Goal: Information Seeking & Learning: Find specific fact

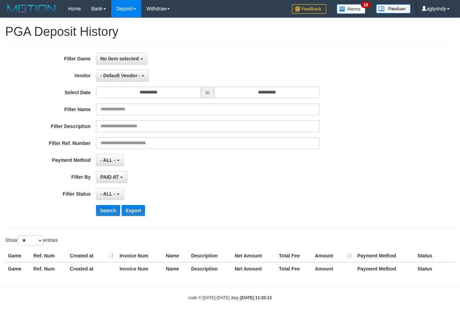
select select
select select "**"
click at [127, 56] on span "No item selected" at bounding box center [119, 59] width 38 height 6
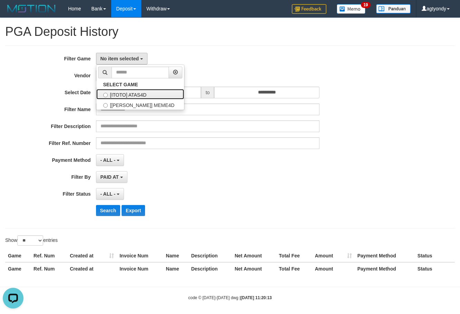
click at [136, 97] on label "[ITOTO] ATAS4D" at bounding box center [140, 94] width 88 height 10
select select "****"
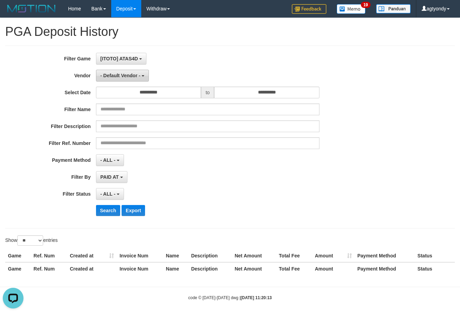
scroll to position [6, 0]
click at [126, 75] on span "- Default Vendor -" at bounding box center [120, 76] width 40 height 6
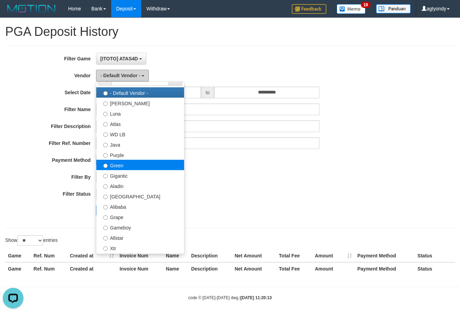
scroll to position [0, 0]
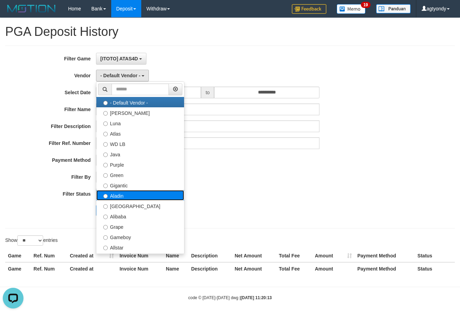
click at [126, 195] on label "Aladin" at bounding box center [140, 195] width 88 height 10
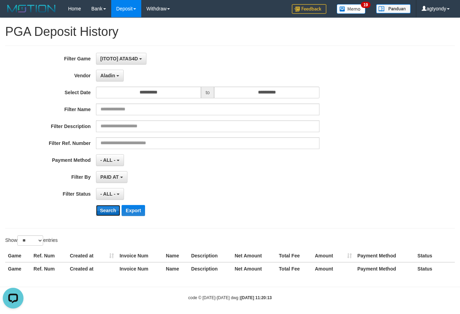
click at [108, 209] on button "Search" at bounding box center [108, 210] width 24 height 11
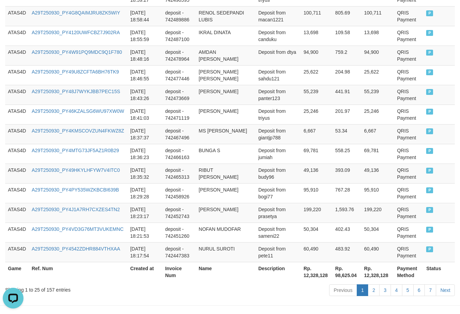
scroll to position [529, 0]
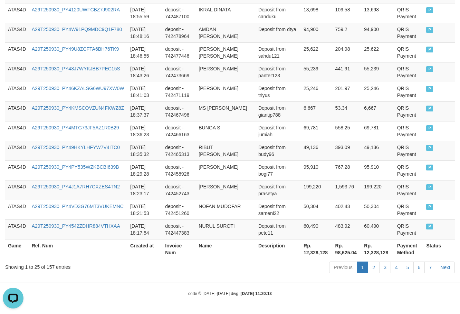
click at [307, 255] on th "Rp. 12,328,128" at bounding box center [317, 249] width 32 height 20
copy th "12,328,128"
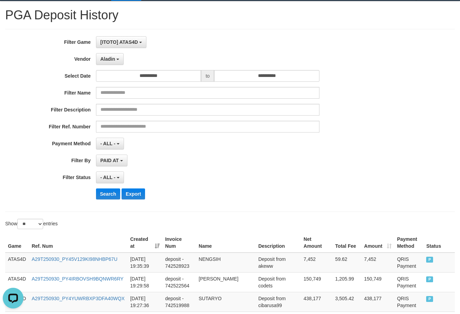
scroll to position [0, 0]
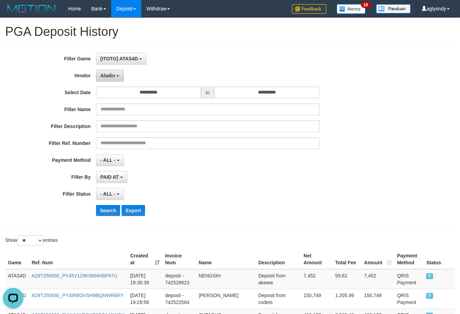
drag, startPoint x: 120, startPoint y: 74, endPoint x: 119, endPoint y: 78, distance: 3.5
click at [120, 74] on button "Aladin" at bounding box center [110, 76] width 28 height 12
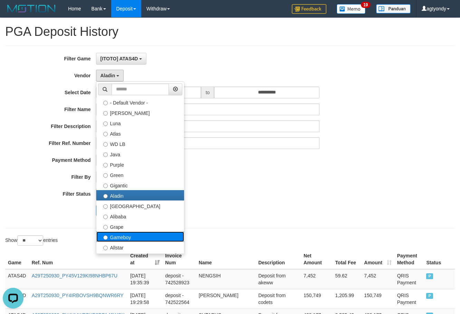
click at [127, 236] on label "Gameboy" at bounding box center [140, 237] width 88 height 10
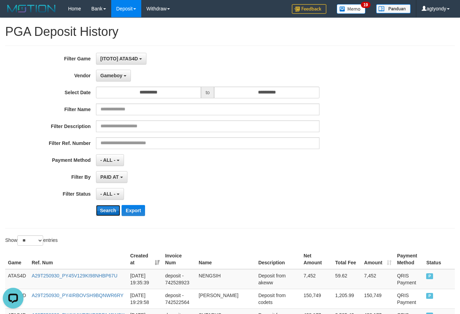
click at [101, 212] on button "Search" at bounding box center [108, 210] width 24 height 11
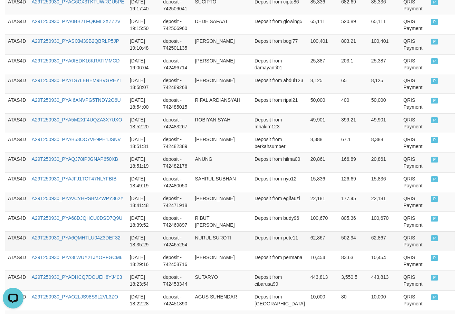
scroll to position [518, 0]
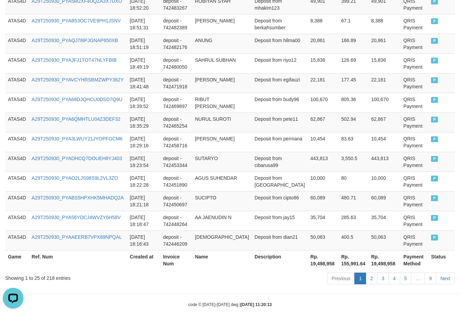
click at [307, 254] on th "Rp. 19,498,958" at bounding box center [322, 260] width 31 height 20
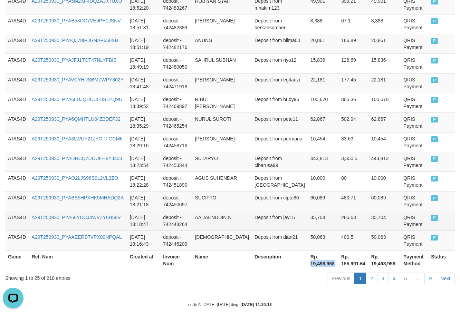
copy th "19,498,958"
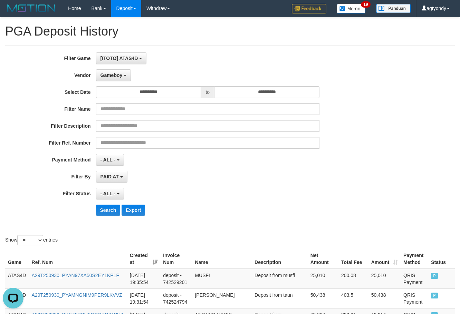
scroll to position [0, 0]
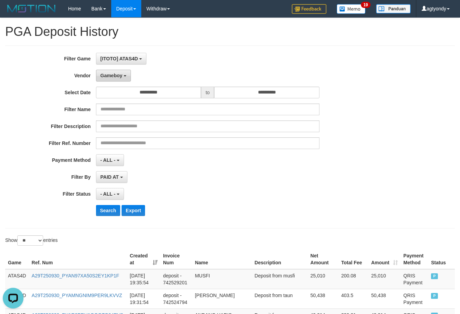
click at [126, 71] on button "Gameboy" at bounding box center [113, 76] width 35 height 12
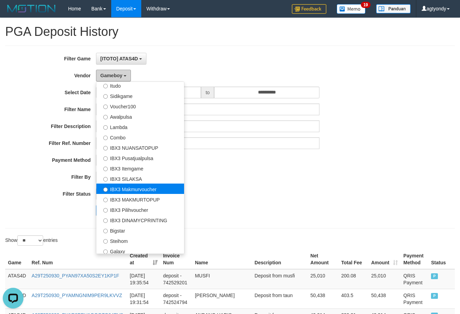
scroll to position [247, 0]
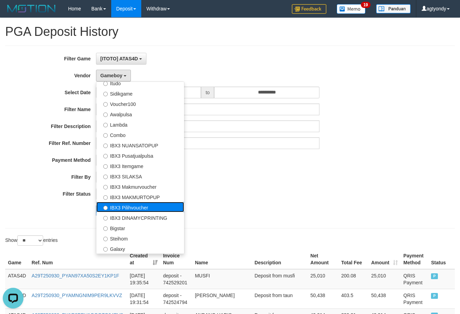
click at [141, 204] on label "IBX3 Pilihvoucher" at bounding box center [140, 207] width 88 height 10
select select "**********"
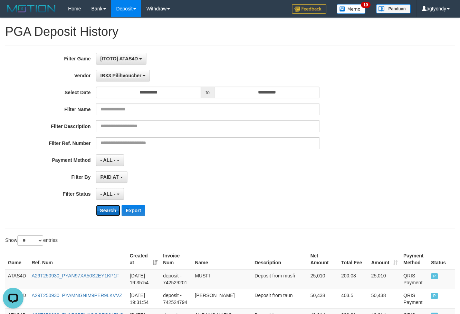
click at [109, 209] on button "Search" at bounding box center [108, 210] width 24 height 11
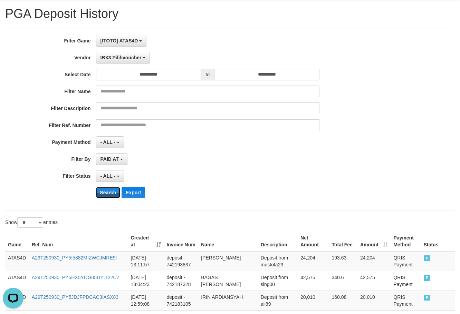
scroll to position [266, 0]
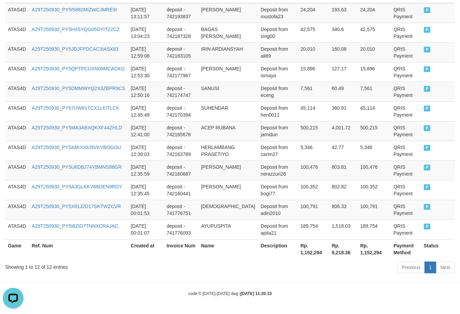
click at [305, 252] on th "Rp. 1,152,294" at bounding box center [312, 249] width 31 height 20
copy th "1,152,294"
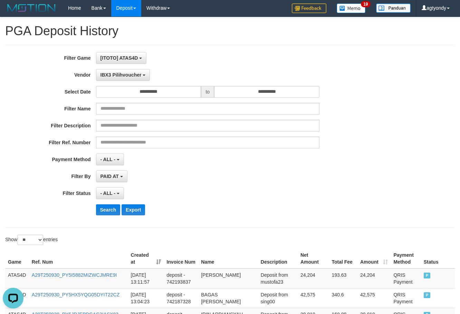
scroll to position [0, 0]
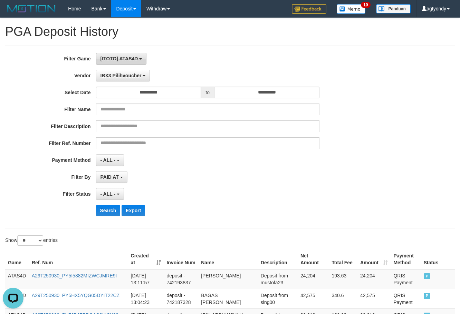
click at [127, 58] on span "[ITOTO] ATAS4D" at bounding box center [119, 59] width 38 height 6
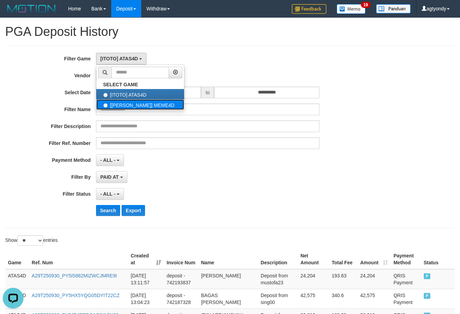
click at [141, 106] on label "[[PERSON_NAME]] MEME4D" at bounding box center [140, 104] width 88 height 10
select select "****"
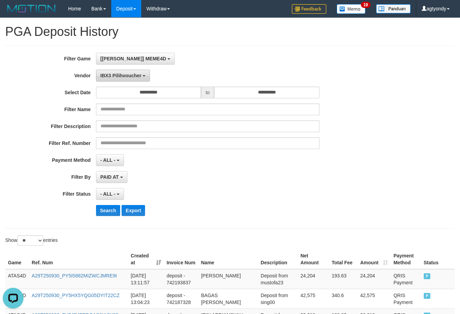
click at [135, 72] on button "IBX3 Pilihvoucher" at bounding box center [123, 76] width 54 height 12
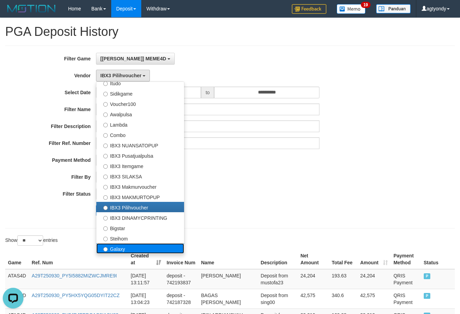
click at [120, 246] on label "Galaxy" at bounding box center [140, 248] width 88 height 10
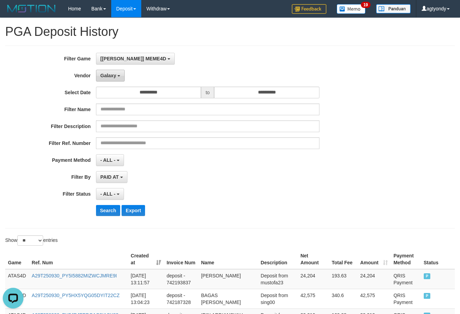
click at [120, 78] on button "Galaxy" at bounding box center [110, 76] width 29 height 12
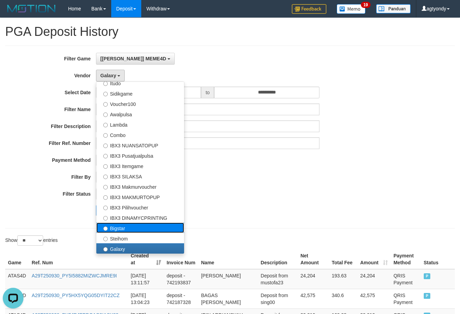
click at [116, 229] on label "Bigstar" at bounding box center [140, 228] width 88 height 10
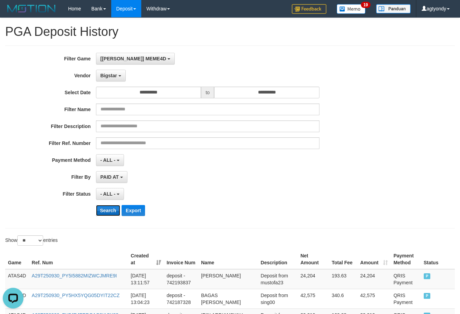
click at [109, 209] on button "Search" at bounding box center [108, 210] width 24 height 11
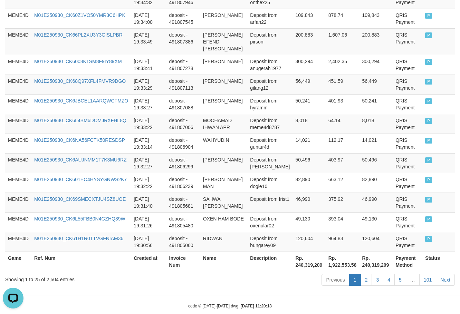
scroll to position [518, 0]
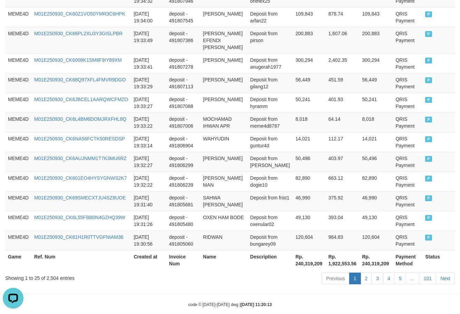
click at [307, 264] on th "Rp. 240,319,209" at bounding box center [309, 260] width 33 height 20
copy th "240,319,209"
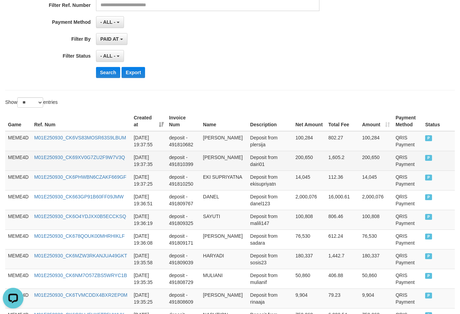
scroll to position [0, 0]
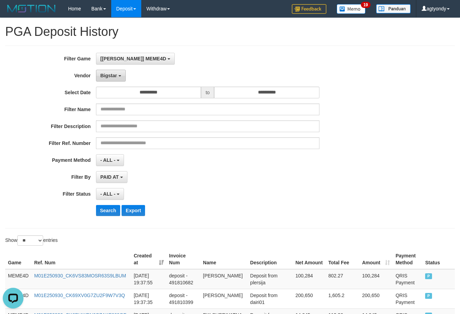
drag, startPoint x: 114, startPoint y: 72, endPoint x: 115, endPoint y: 80, distance: 8.3
click at [114, 72] on button "Bigstar" at bounding box center [111, 76] width 30 height 12
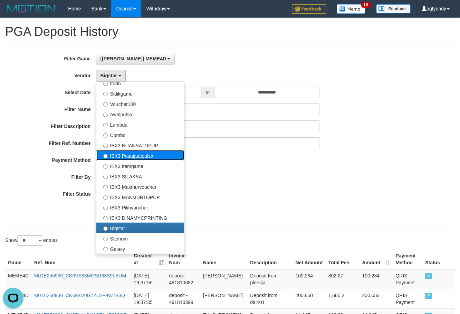
click at [142, 158] on label "IBX3 Pusatjualpulsa" at bounding box center [140, 155] width 88 height 10
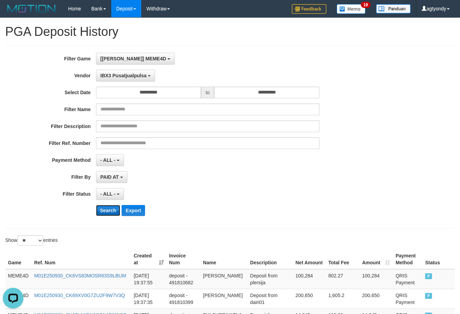
click at [103, 210] on button "Search" at bounding box center [108, 210] width 24 height 11
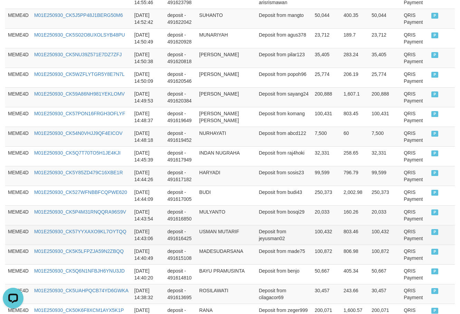
scroll to position [483, 0]
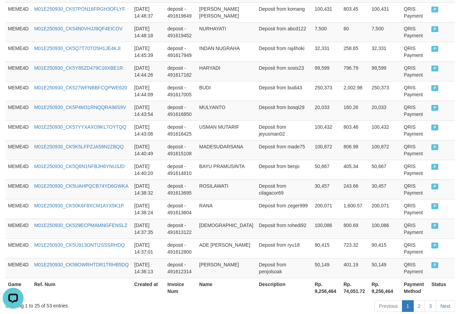
click at [312, 297] on th "Rp. 9,256,464" at bounding box center [326, 288] width 29 height 20
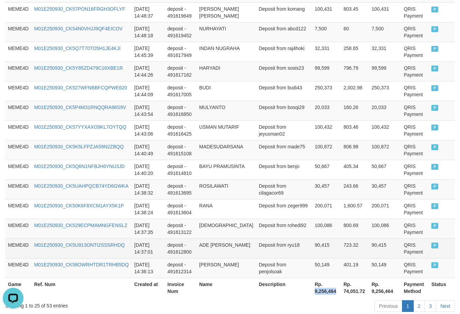
copy th "9,256,464"
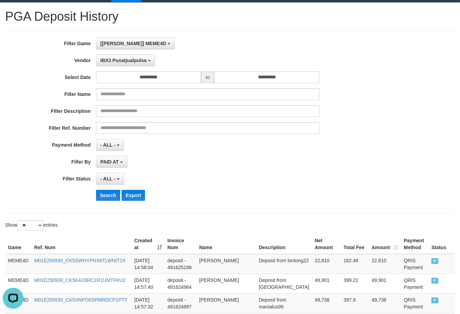
scroll to position [0, 0]
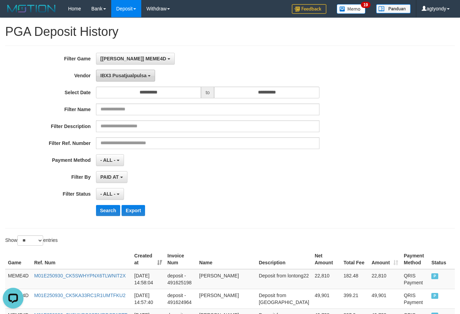
click at [131, 77] on span "IBX3 Pusatjualpulsa" at bounding box center [123, 76] width 46 height 6
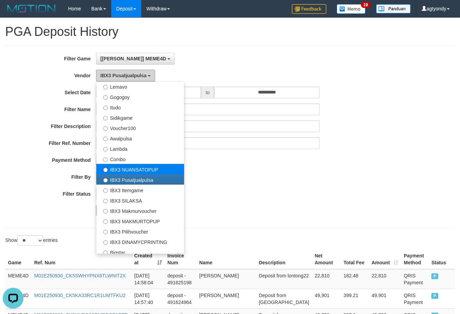
scroll to position [144, 0]
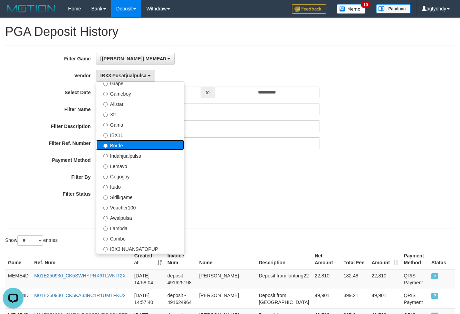
click at [136, 148] on label "Borde" at bounding box center [140, 145] width 88 height 10
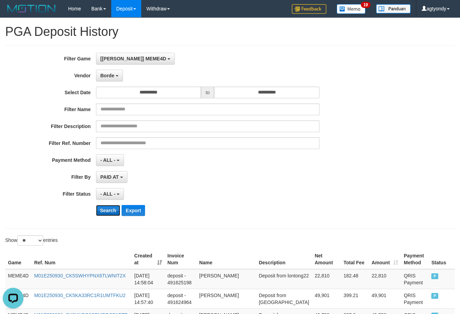
click at [113, 205] on button "Search" at bounding box center [108, 210] width 24 height 11
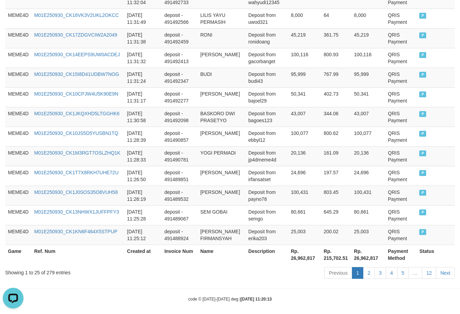
scroll to position [518, 0]
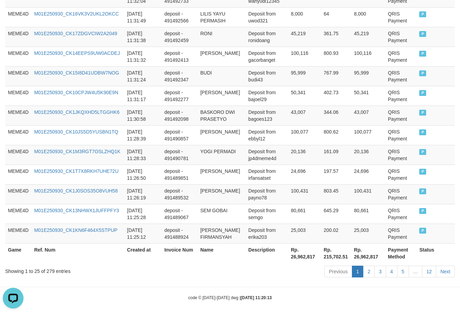
click at [302, 257] on th "Rp. 26,962,817" at bounding box center [304, 253] width 33 height 20
copy th "26,962,817"
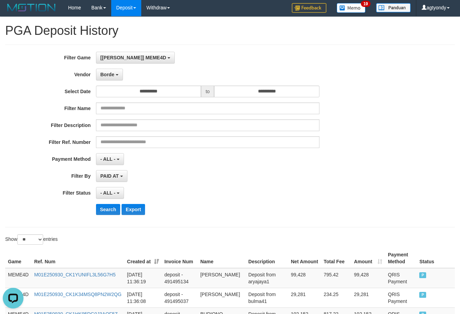
scroll to position [0, 0]
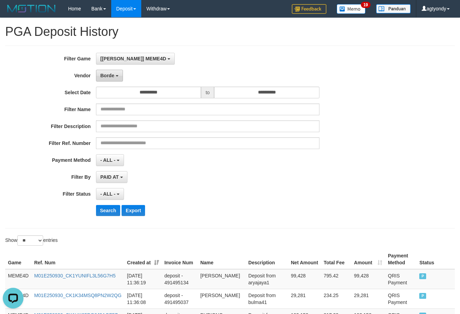
click at [97, 74] on button "Borde" at bounding box center [109, 76] width 27 height 12
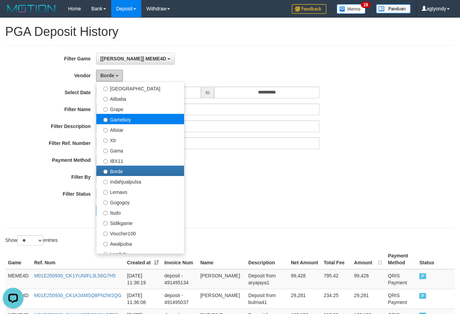
scroll to position [40, 0]
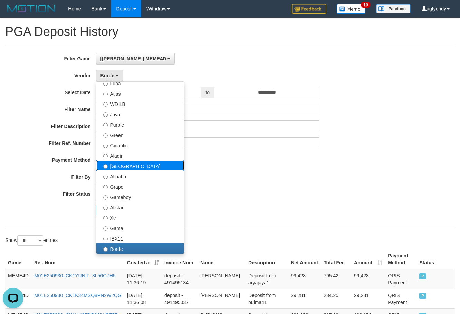
click at [127, 164] on label "[GEOGRAPHIC_DATA]" at bounding box center [140, 165] width 88 height 10
select select "**********"
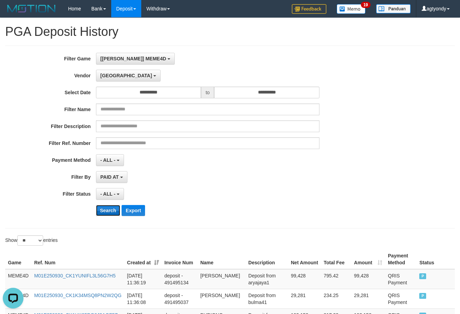
click at [111, 206] on button "Search" at bounding box center [108, 210] width 24 height 11
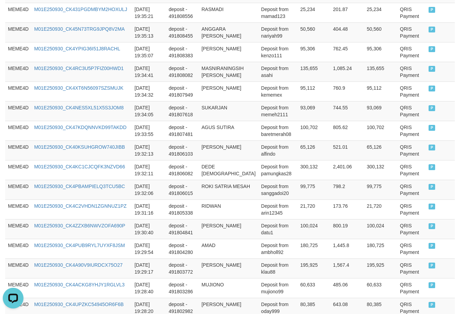
scroll to position [522, 0]
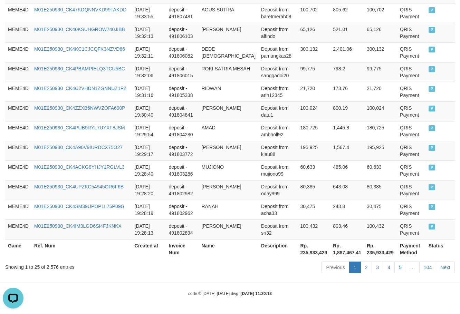
click at [305, 255] on th "Rp. 235,933,429" at bounding box center [313, 249] width 33 height 20
copy th "235,933,429"
